Goal: Navigation & Orientation: Find specific page/section

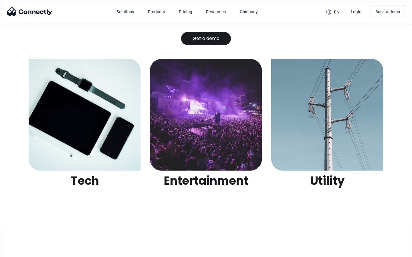
scroll to position [1803, 0]
